Goal: Task Accomplishment & Management: Manage account settings

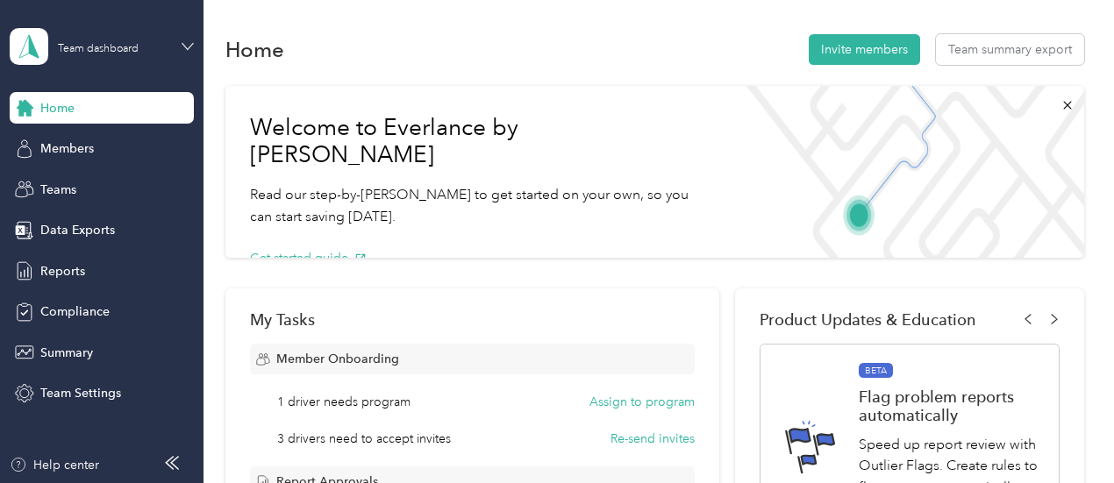
click at [186, 47] on icon at bounding box center [187, 46] width 11 height 6
click at [93, 186] on div "Personal dashboard" at bounding box center [80, 183] width 110 height 18
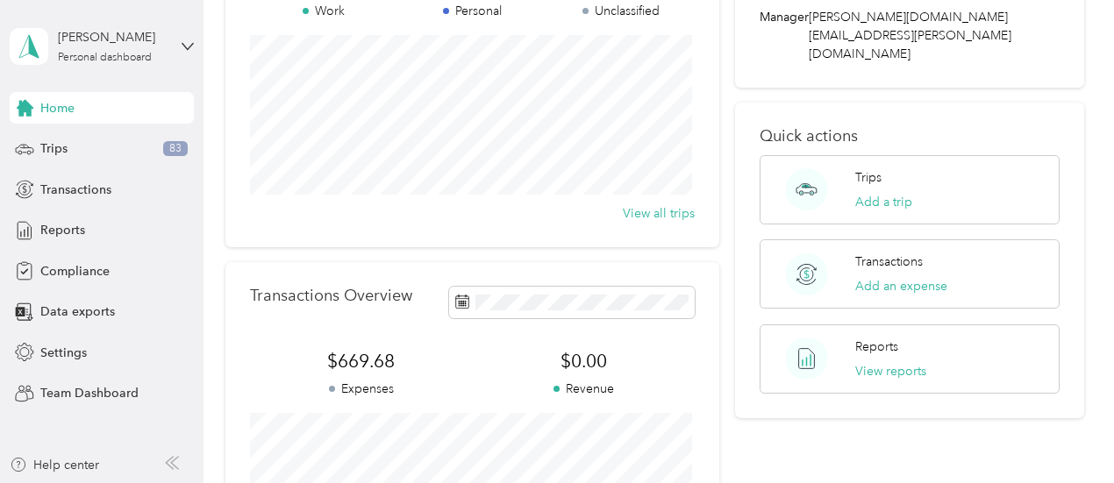
scroll to position [193, 0]
click at [75, 153] on div "Trips 83" at bounding box center [102, 149] width 184 height 32
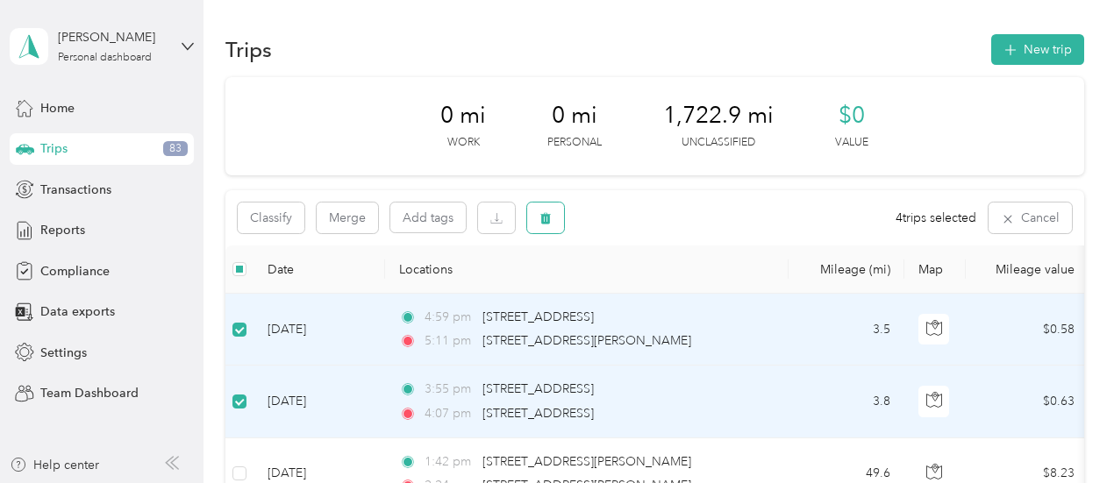
click at [554, 222] on button "button" at bounding box center [545, 218] width 37 height 31
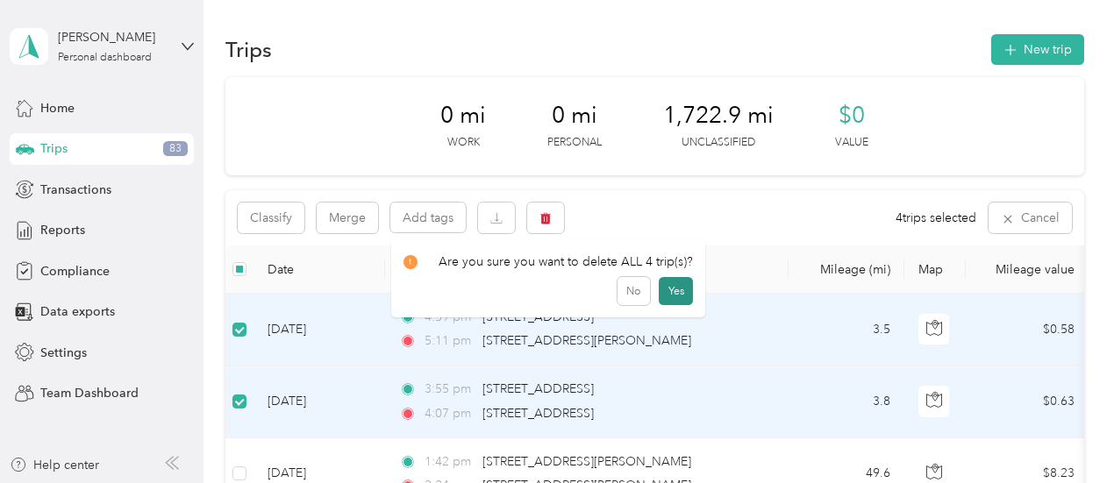
click at [672, 292] on button "Yes" at bounding box center [676, 291] width 34 height 28
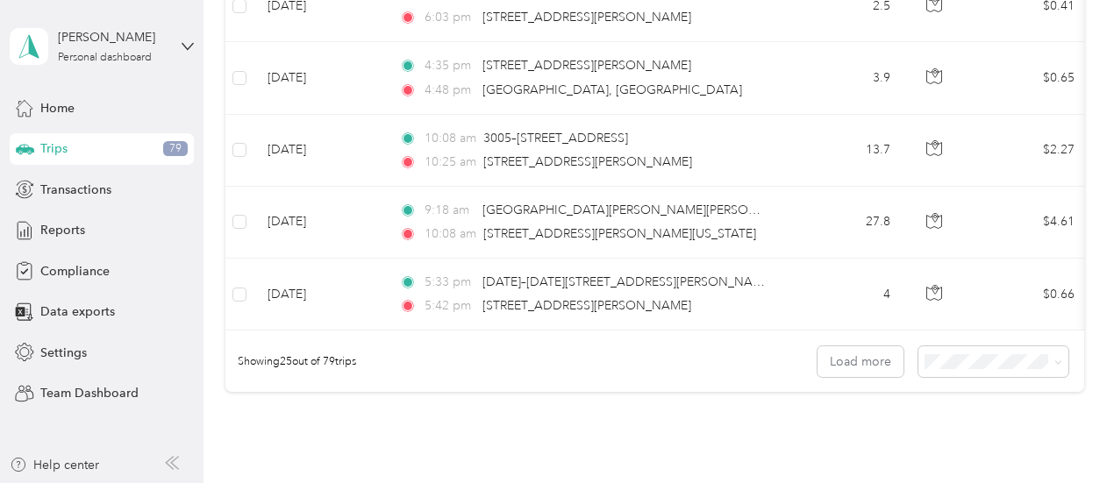
scroll to position [1766, 0]
click at [989, 462] on span "100 per load" at bounding box center [962, 461] width 72 height 15
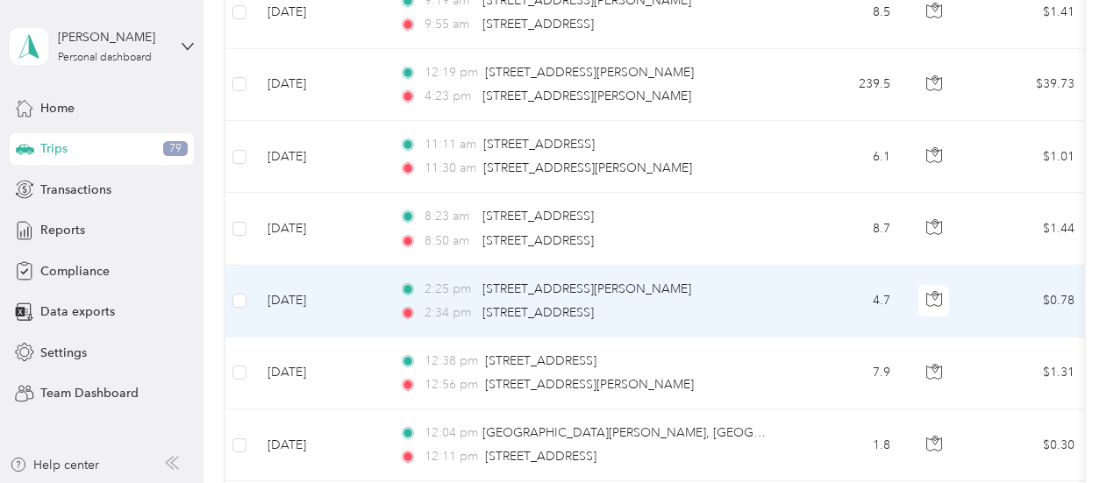
scroll to position [4495, 0]
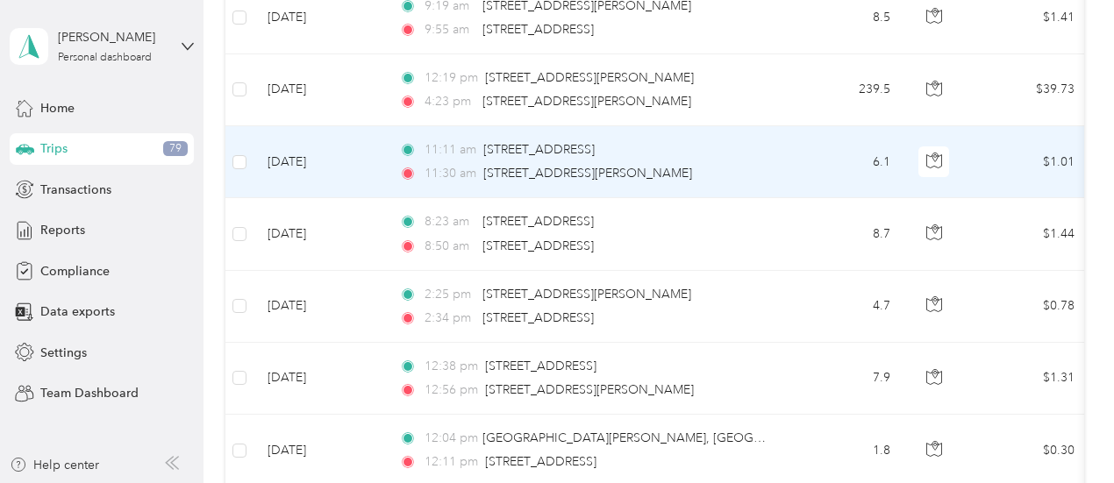
drag, startPoint x: 356, startPoint y: 179, endPoint x: 409, endPoint y: 197, distance: 55.7
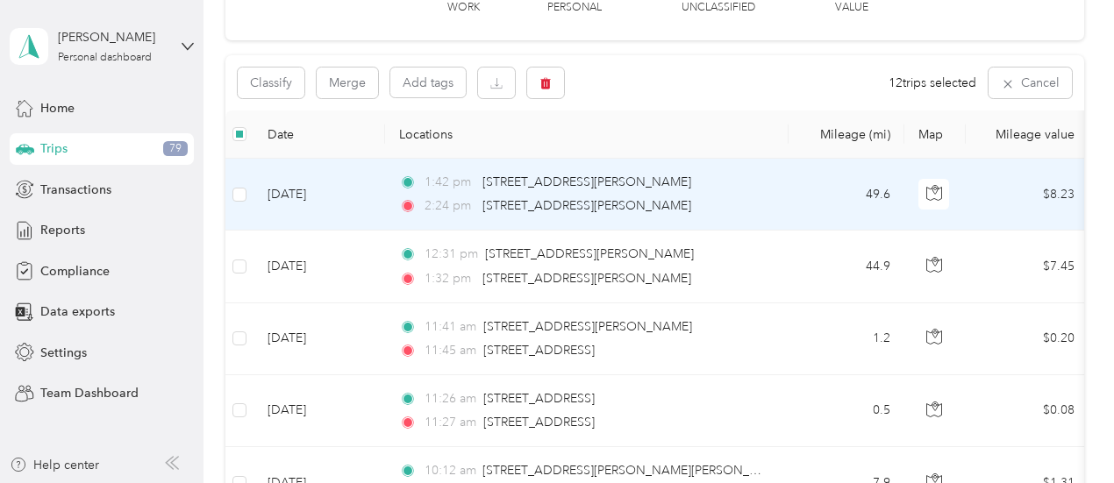
scroll to position [135, 0]
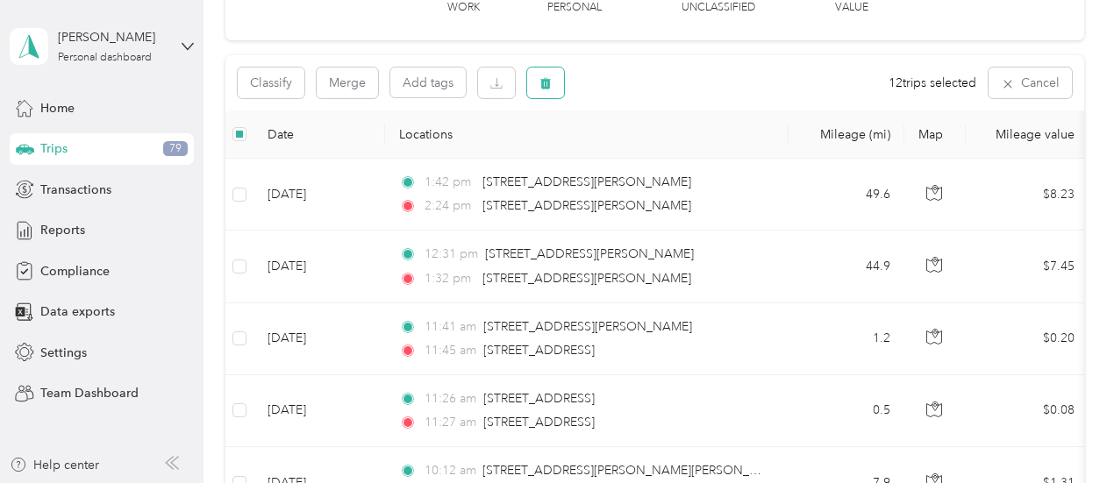
click at [546, 92] on button "button" at bounding box center [545, 83] width 37 height 31
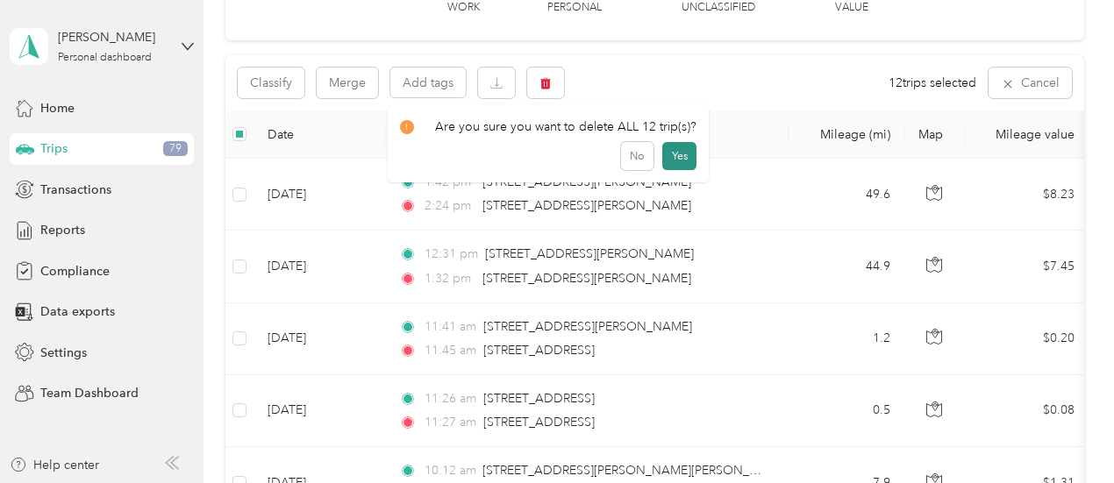
click at [673, 159] on button "Yes" at bounding box center [679, 156] width 34 height 28
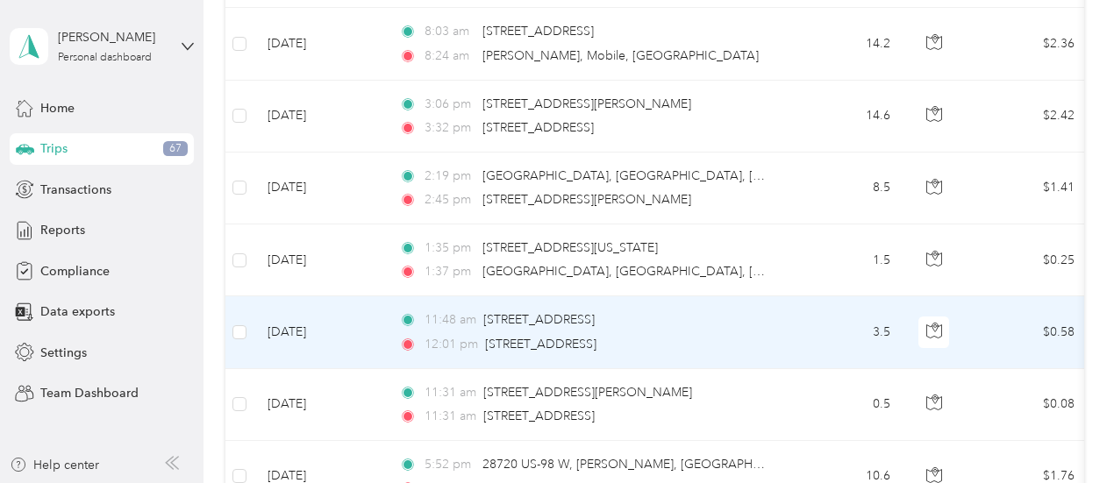
scroll to position [2445, 0]
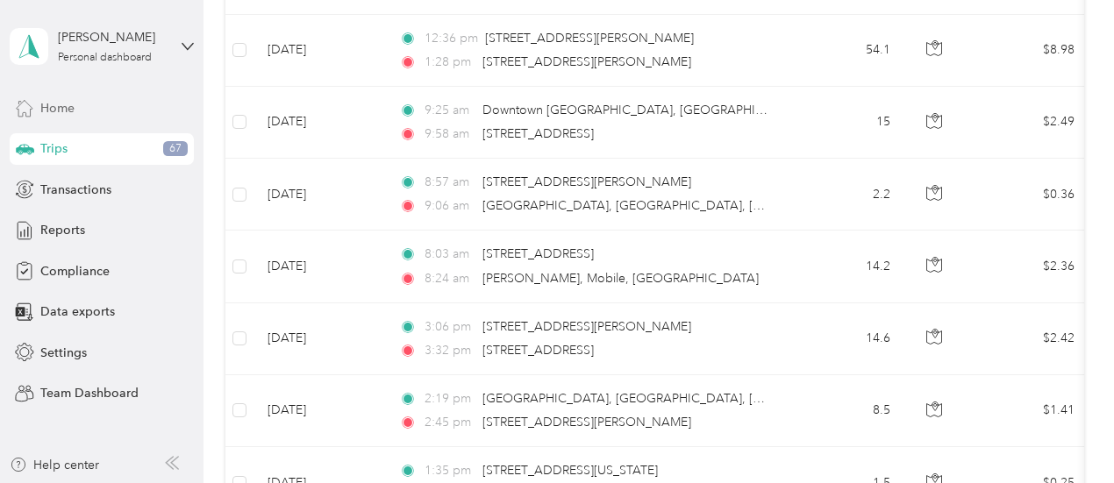
click at [79, 109] on div "Home" at bounding box center [102, 108] width 184 height 32
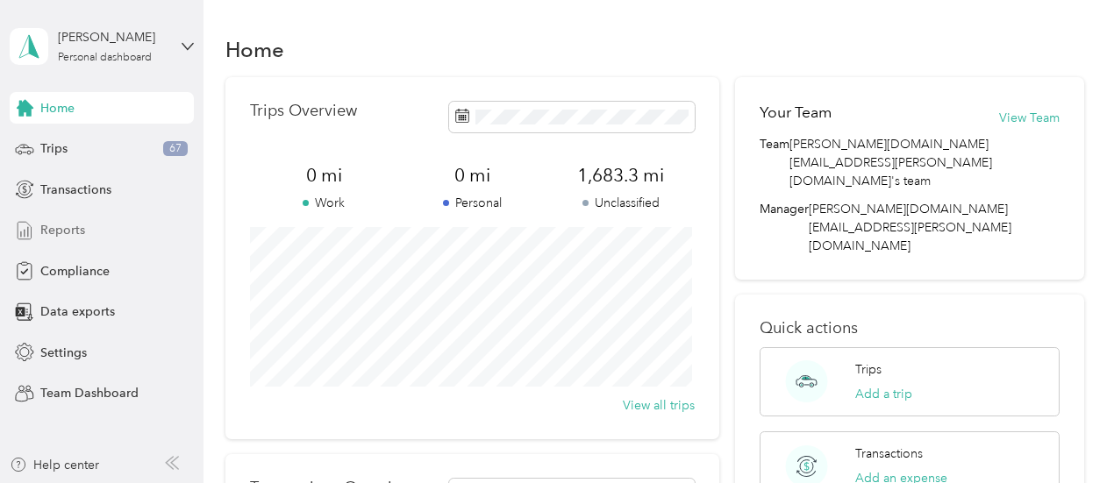
click at [59, 231] on span "Reports" at bounding box center [62, 230] width 45 height 18
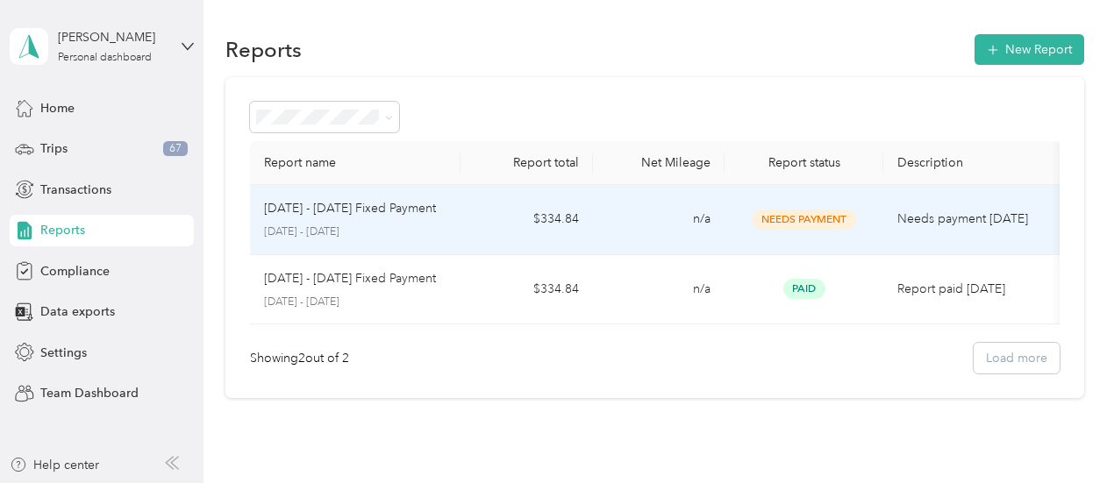
click at [405, 214] on p "[DATE] - [DATE] Fixed Payment" at bounding box center [350, 208] width 172 height 19
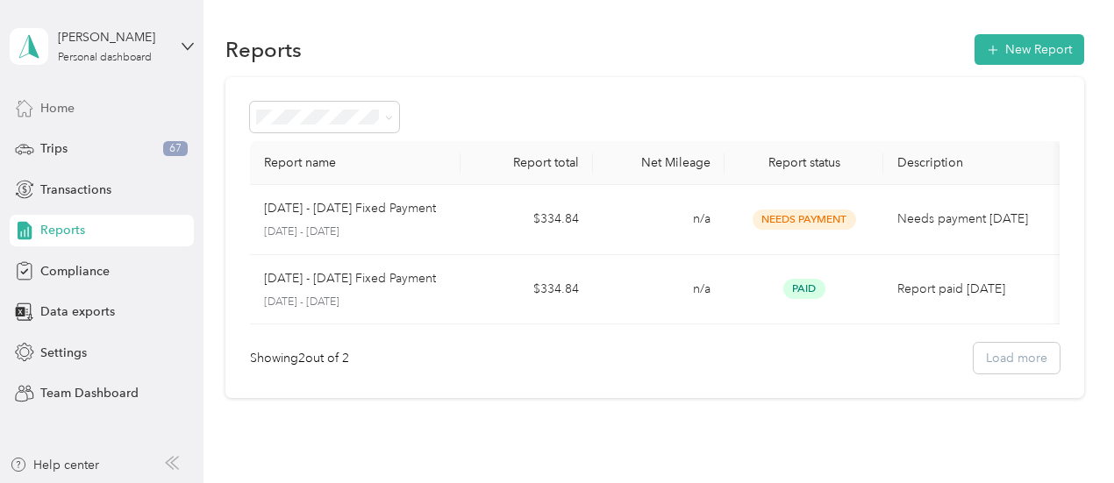
click at [65, 116] on span "Home" at bounding box center [57, 108] width 34 height 18
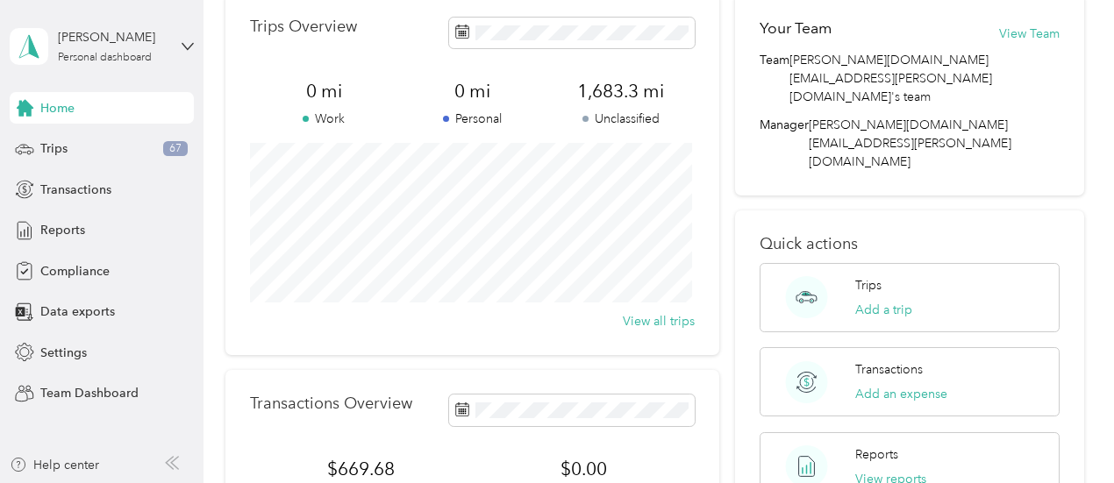
scroll to position [18, 0]
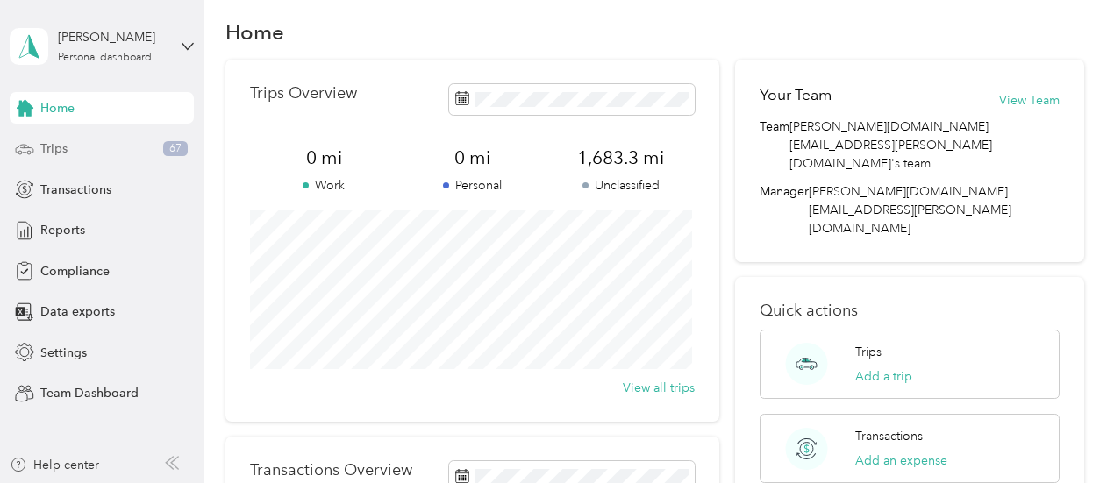
click at [62, 157] on span "Trips" at bounding box center [53, 148] width 27 height 18
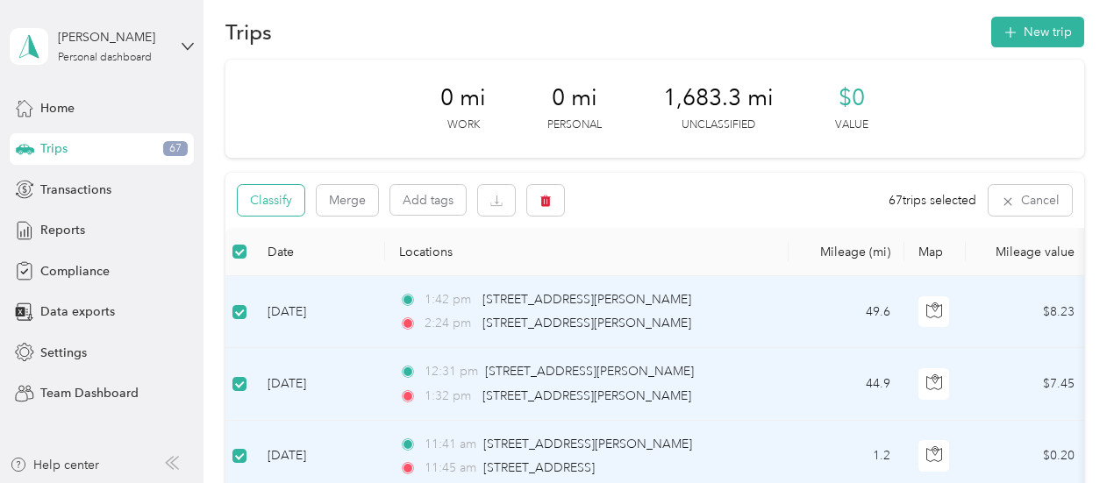
click at [270, 196] on button "Classify" at bounding box center [271, 200] width 67 height 31
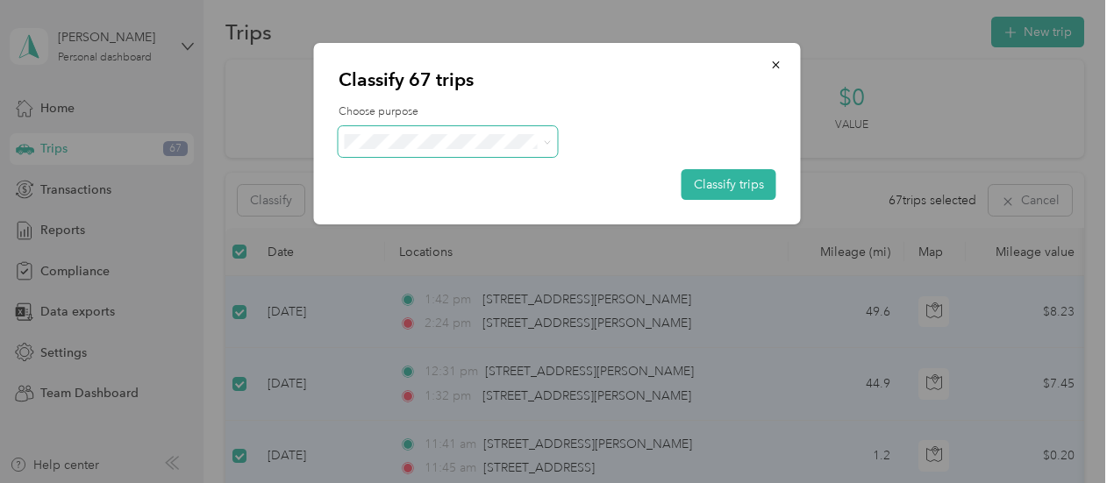
click at [545, 146] on span at bounding box center [547, 141] width 8 height 15
click at [538, 141] on span at bounding box center [544, 141] width 14 height 18
click at [459, 170] on span "Option Care Health" at bounding box center [462, 174] width 163 height 18
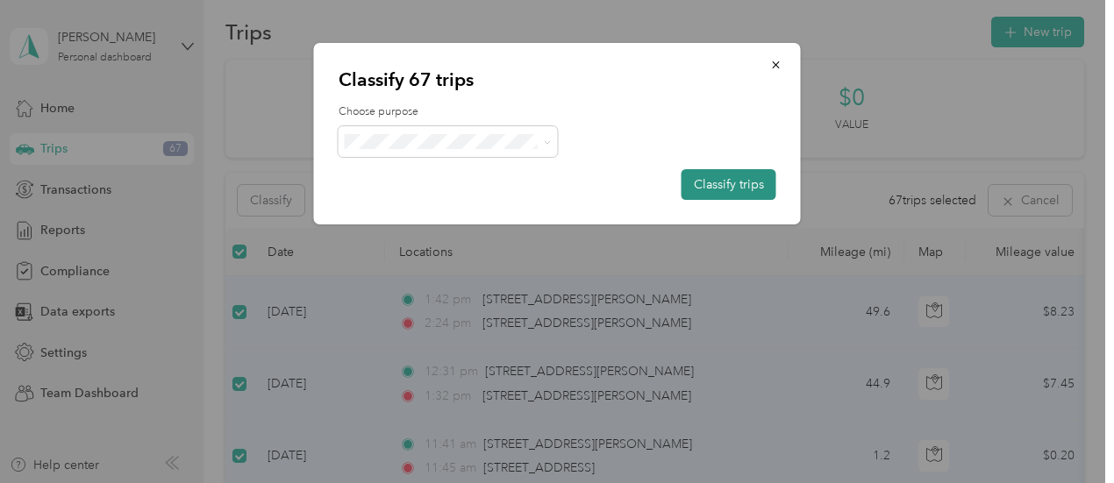
click at [742, 182] on button "Classify trips" at bounding box center [728, 184] width 95 height 31
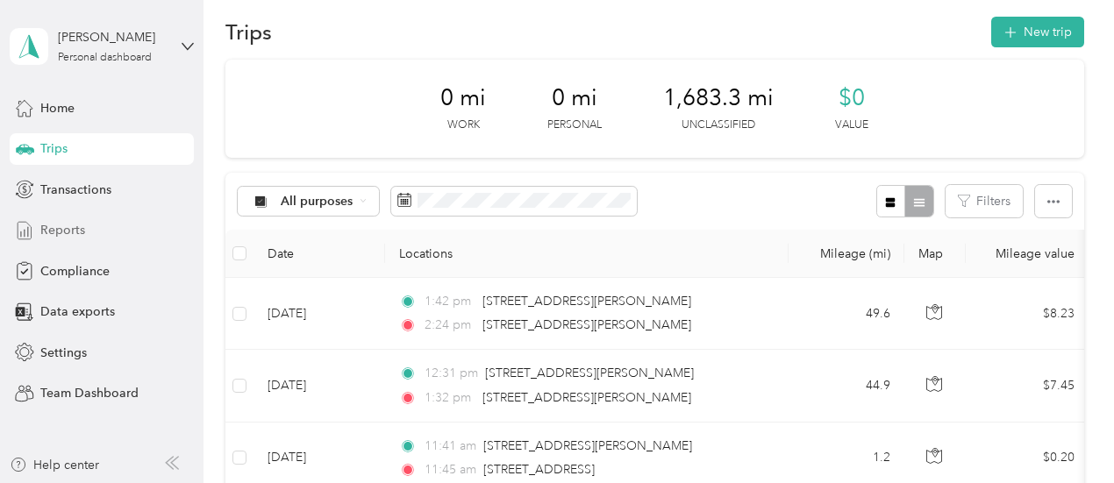
click at [64, 229] on span "Reports" at bounding box center [62, 230] width 45 height 18
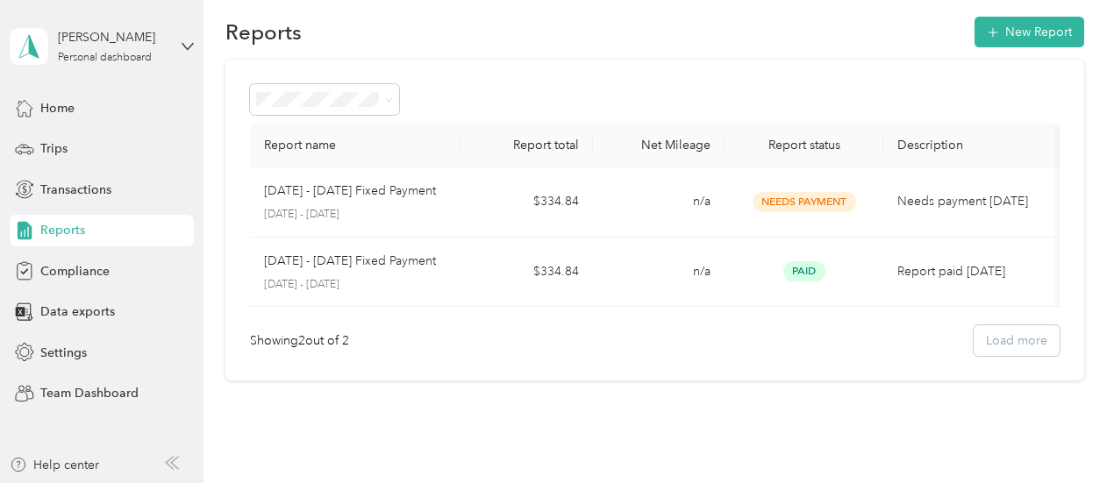
click at [64, 229] on span "Reports" at bounding box center [62, 230] width 45 height 18
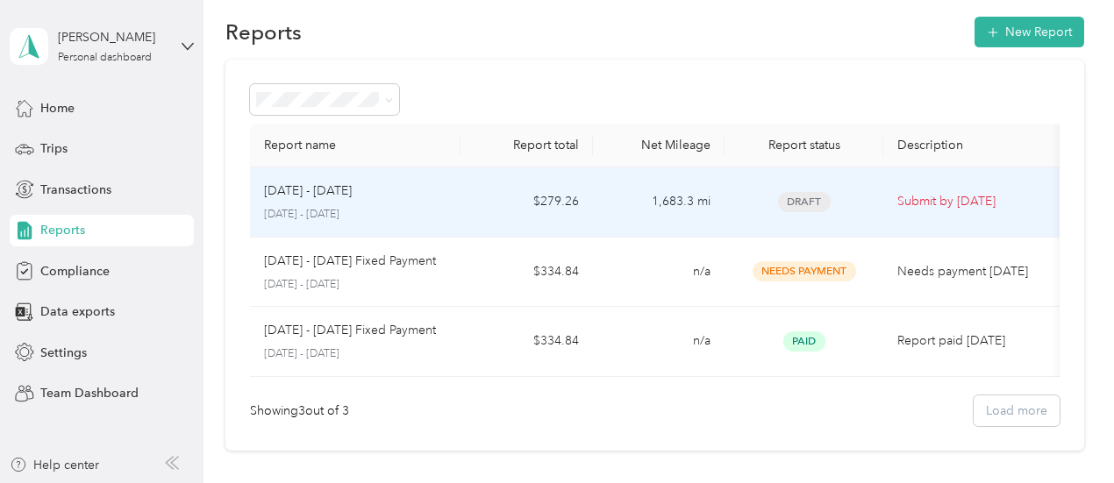
click at [947, 202] on p "Submit by [DATE]" at bounding box center [971, 201] width 148 height 19
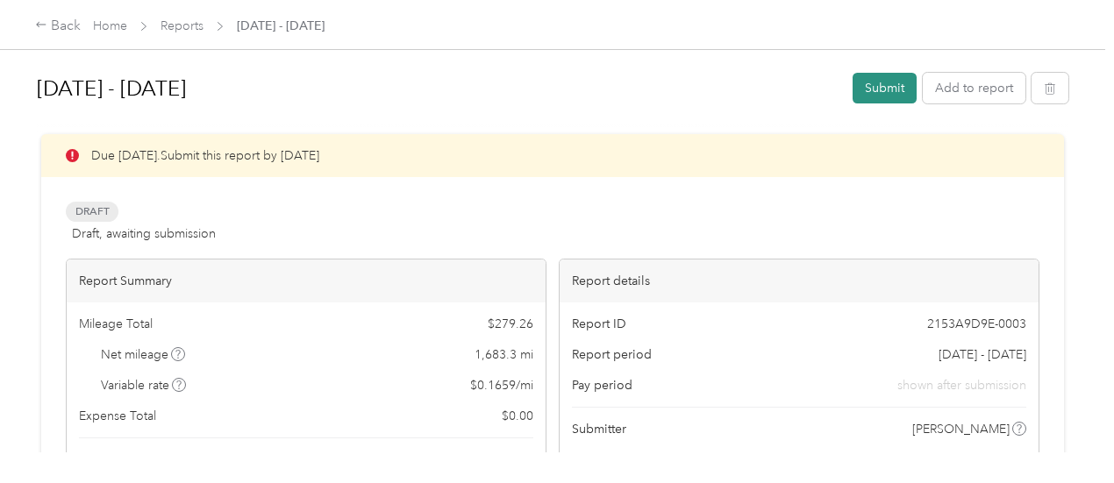
click at [889, 90] on button "Submit" at bounding box center [884, 88] width 64 height 31
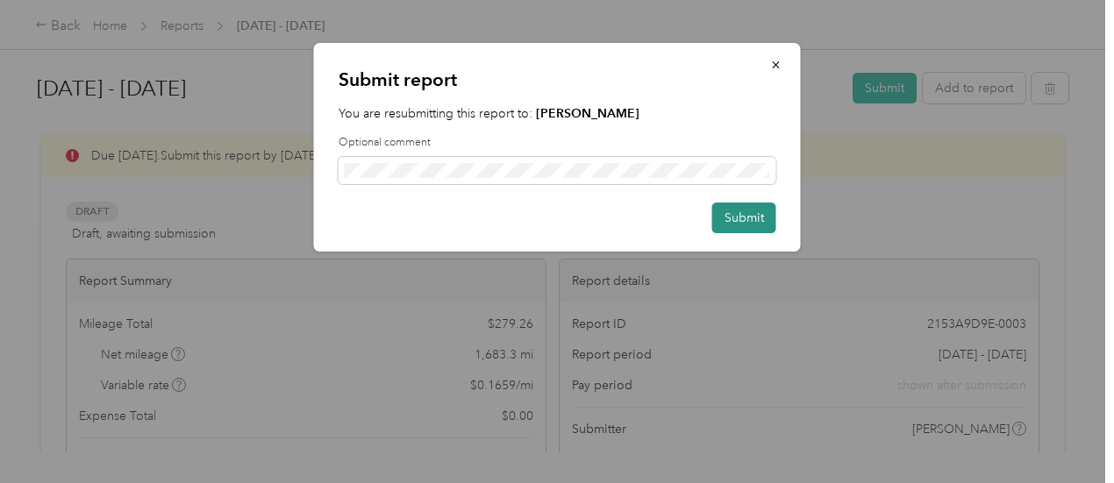
click at [746, 214] on button "Submit" at bounding box center [744, 218] width 64 height 31
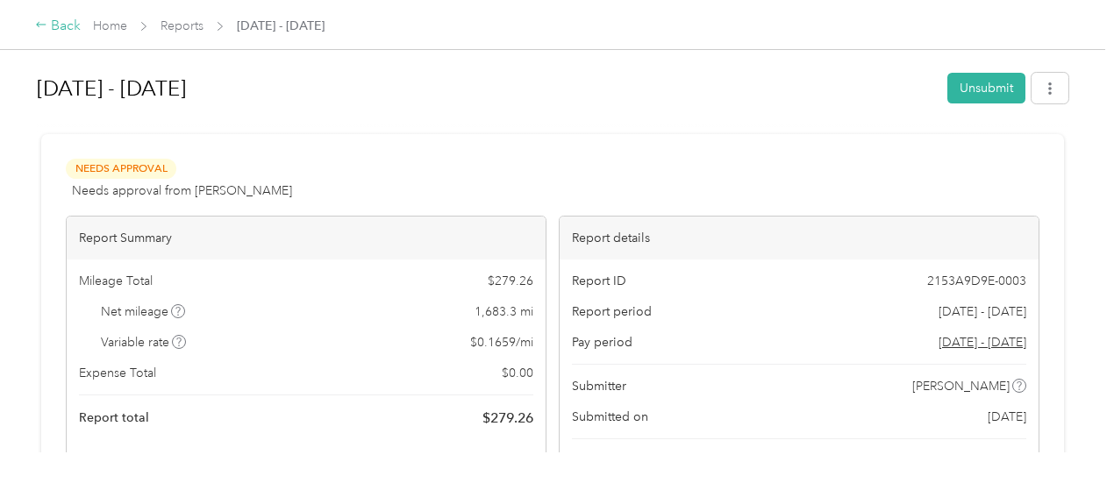
click at [67, 24] on div "Back" at bounding box center [58, 26] width 46 height 21
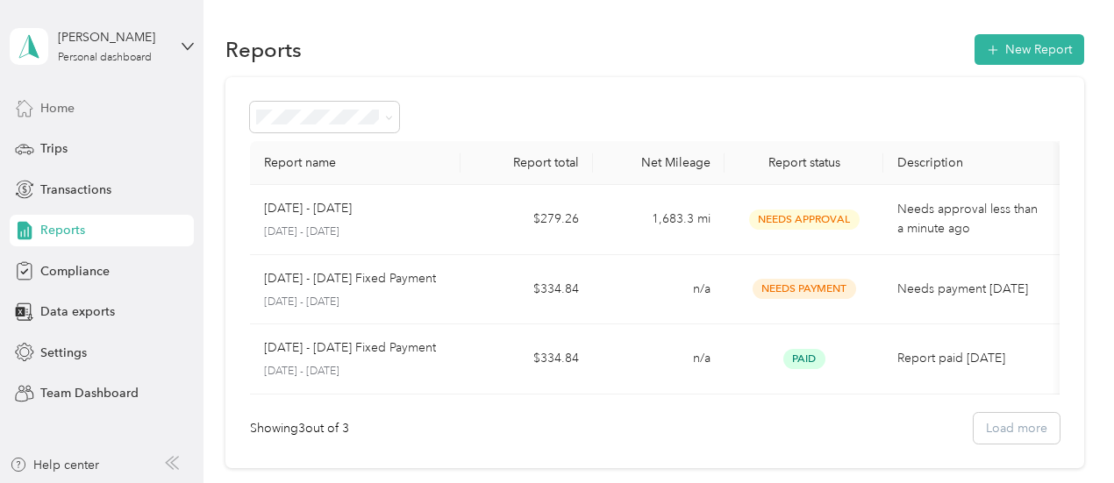
click at [65, 107] on span "Home" at bounding box center [57, 108] width 34 height 18
